Goal: Submit feedback/report problem

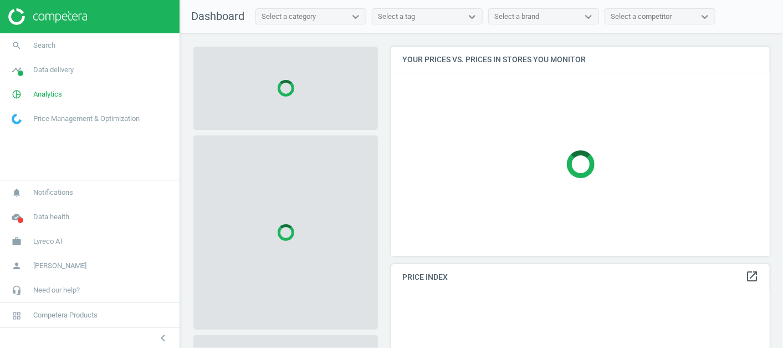
scroll to position [227, 389]
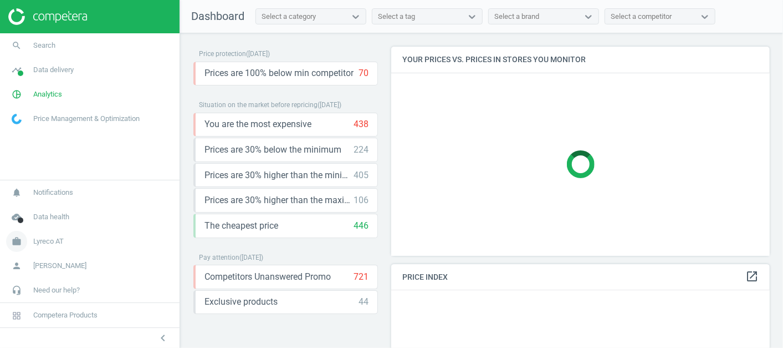
click at [38, 245] on span "Lyreco AT" at bounding box center [48, 241] width 30 height 10
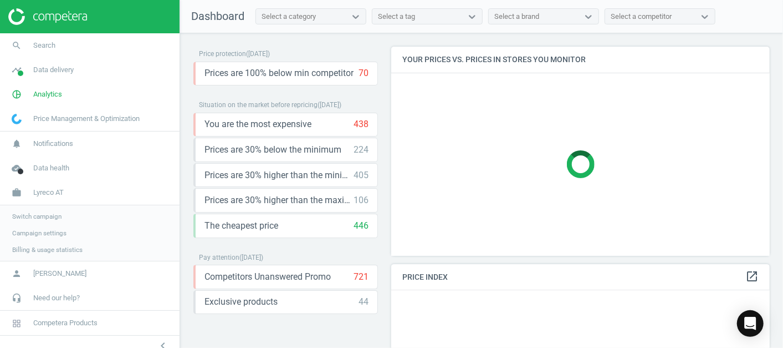
click at [31, 213] on span "Switch campaign" at bounding box center [36, 216] width 49 height 9
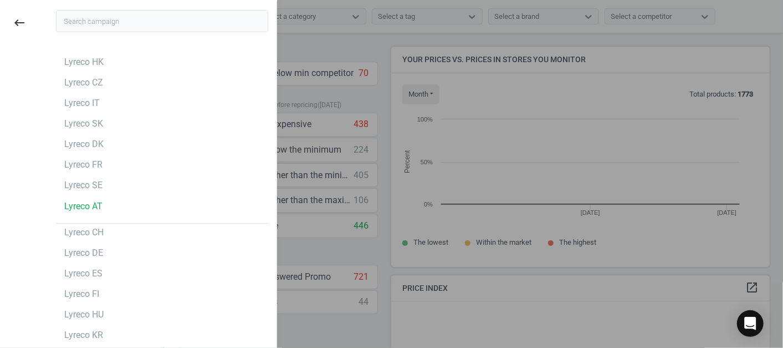
scroll to position [238, 389]
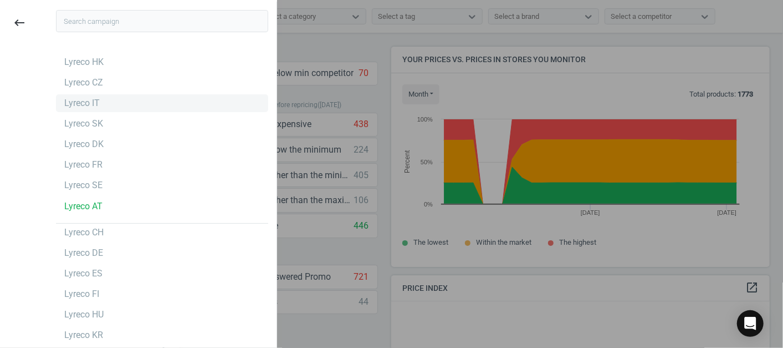
click at [93, 103] on div "Lyreco IT" at bounding box center [81, 103] width 35 height 12
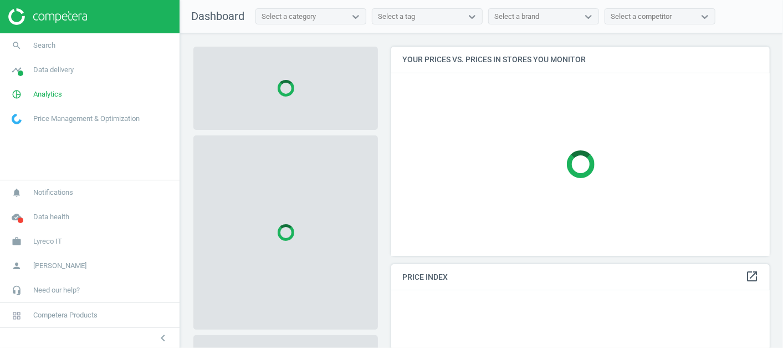
scroll to position [227, 389]
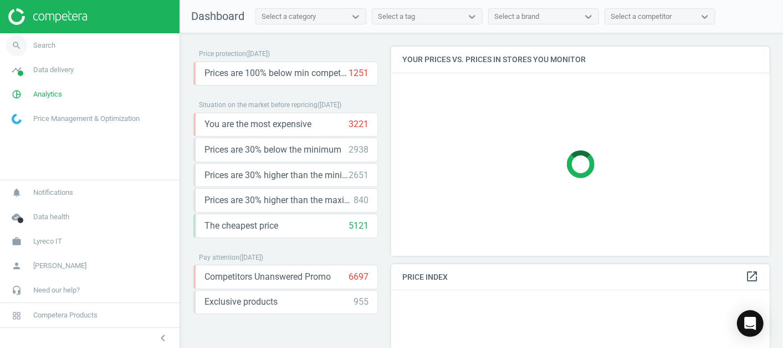
click at [70, 49] on link "search Search" at bounding box center [90, 45] width 180 height 24
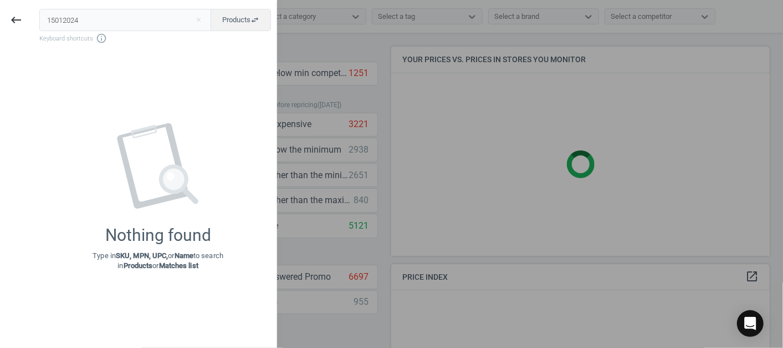
type input "15012024"
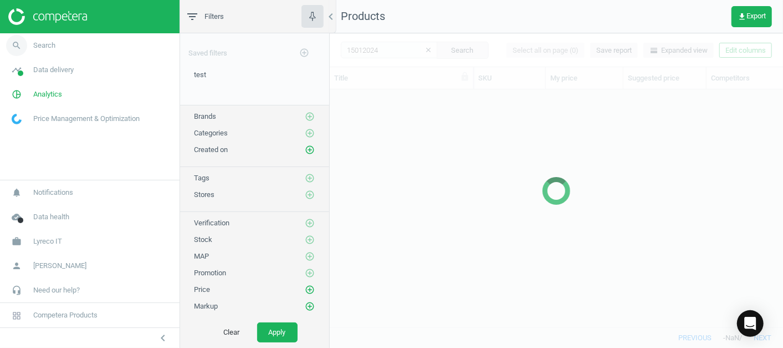
scroll to position [218, 444]
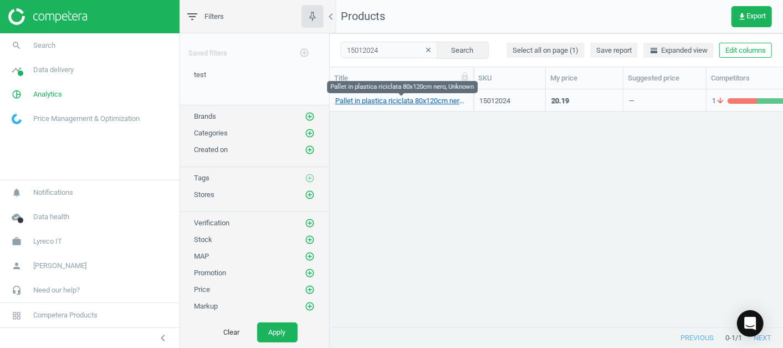
click at [428, 104] on link "Pallet in plastica riciclata 80x120cm nero, Unknown" at bounding box center [401, 101] width 132 height 10
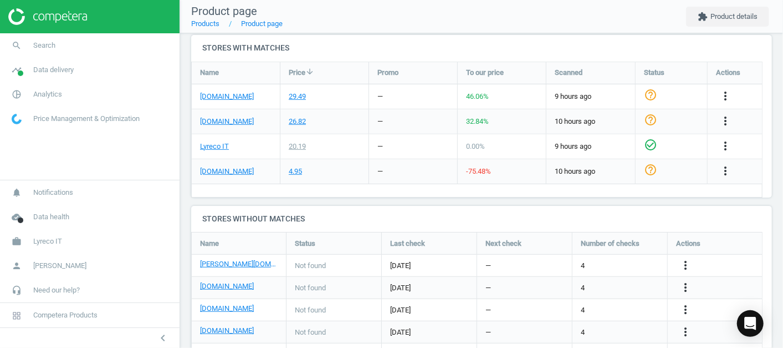
scroll to position [362, 0]
click at [724, 170] on icon "more_vert" at bounding box center [725, 171] width 13 height 13
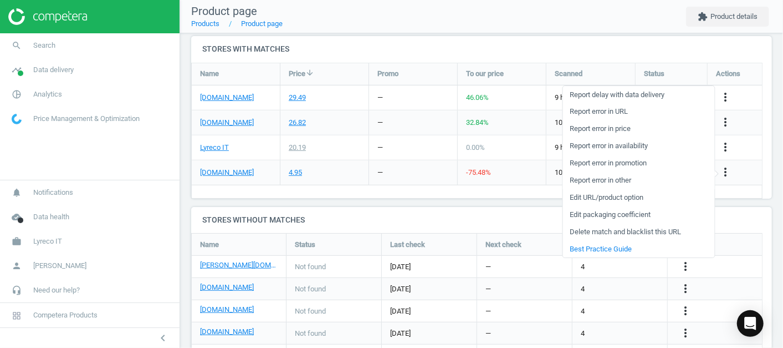
click at [603, 177] on link "Report error in other" at bounding box center [639, 180] width 152 height 17
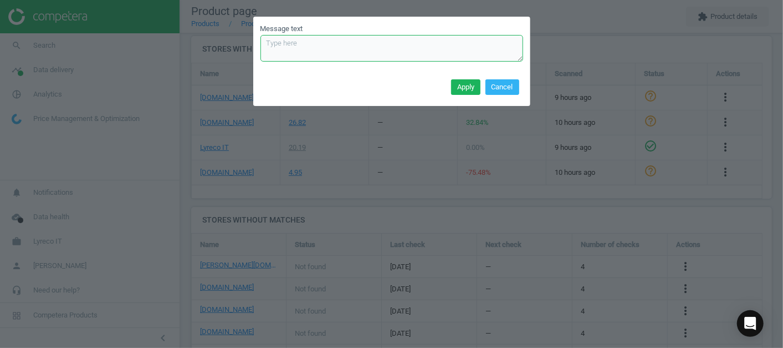
click at [337, 54] on textarea "Message text" at bounding box center [391, 48] width 263 height 27
type textarea "incorrect tier. Correct price = 12,85"
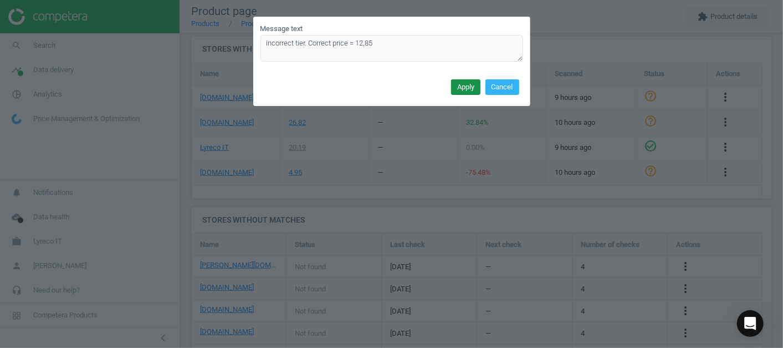
click at [470, 88] on button "Apply" at bounding box center [465, 87] width 29 height 16
